Goal: Information Seeking & Learning: Find specific fact

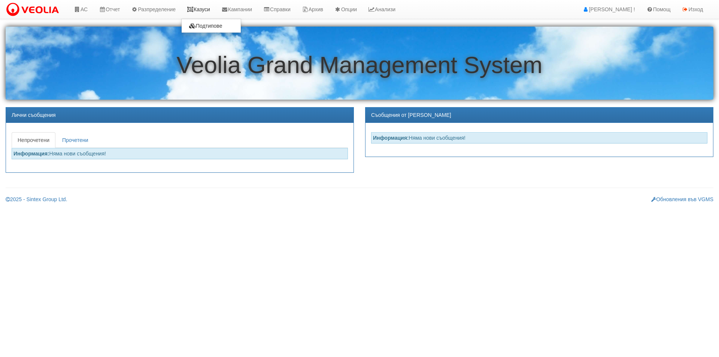
click at [206, 9] on link "Казуси" at bounding box center [198, 9] width 34 height 19
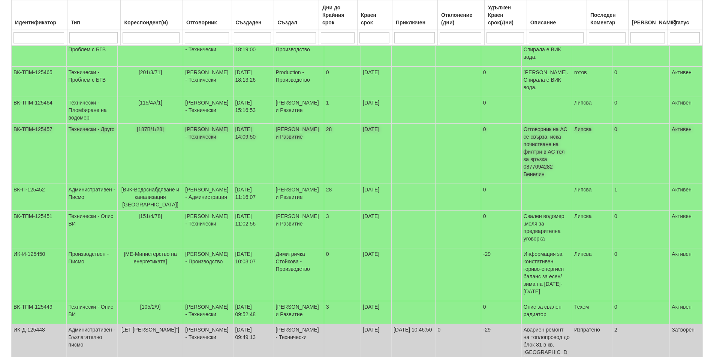
scroll to position [184, 0]
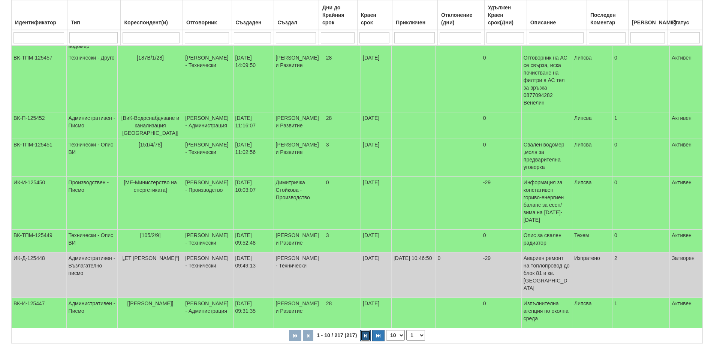
click at [361, 330] on button "button" at bounding box center [365, 335] width 10 height 11
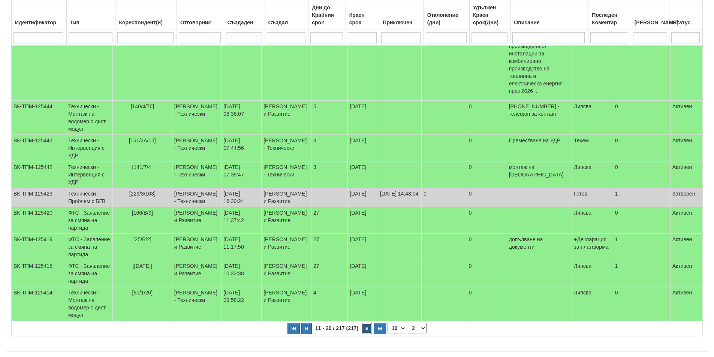
scroll to position [229, 0]
click at [308, 323] on button "button" at bounding box center [306, 328] width 10 height 11
select select "1"
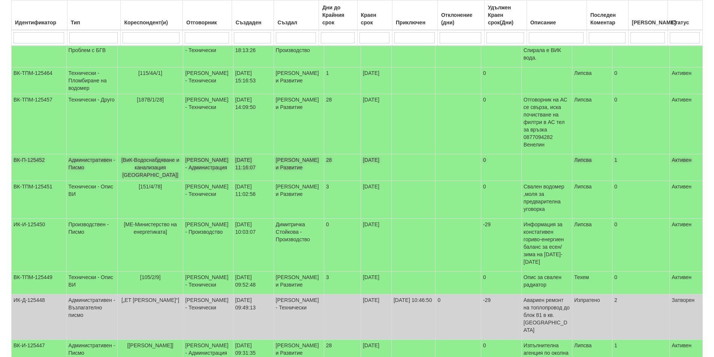
scroll to position [109, 0]
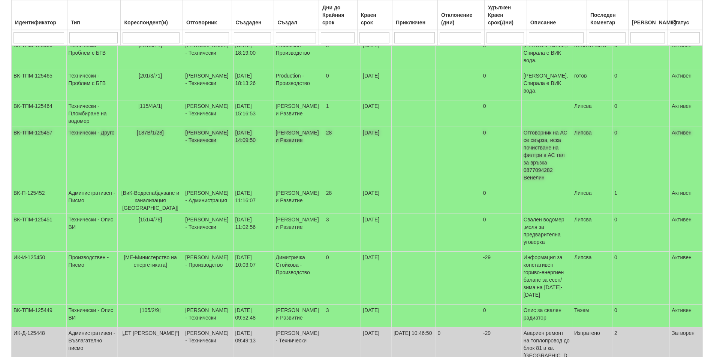
click at [175, 127] on td "[187В/1/28]" at bounding box center [150, 157] width 66 height 60
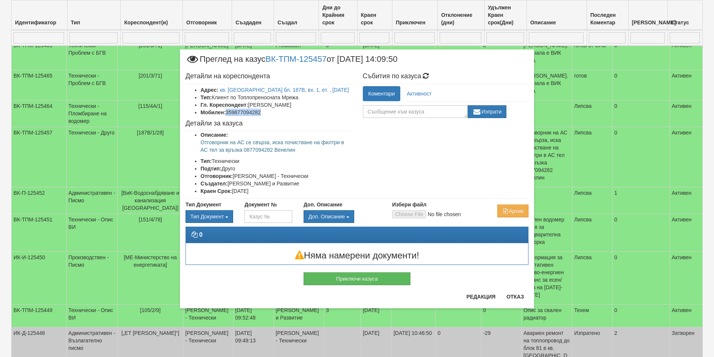
drag, startPoint x: 270, startPoint y: 121, endPoint x: 228, endPoint y: 123, distance: 42.0
click at [228, 116] on li "Мобилен: 359877094282" at bounding box center [275, 112] width 151 height 7
copy li "359877094282"
drag, startPoint x: 287, startPoint y: 157, endPoint x: 234, endPoint y: 155, distance: 52.9
click at [229, 154] on p "Отговорник на АС се свърза, иска почистване на филтри в АС тел за връзка 087709…" at bounding box center [275, 146] width 151 height 15
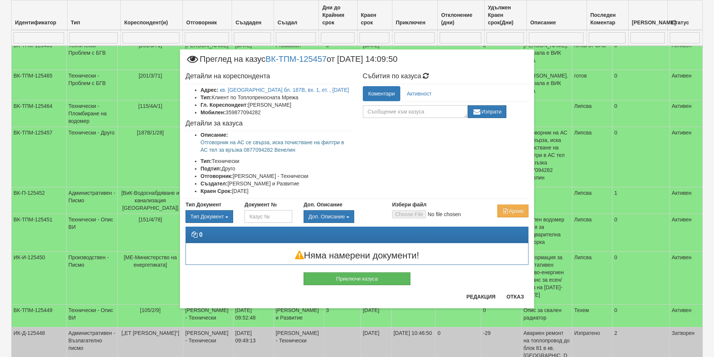
click at [276, 153] on p "Отговорник на АС се свърза, иска почистване на филтри в АС тел за връзка 087709…" at bounding box center [275, 146] width 151 height 15
drag, startPoint x: 296, startPoint y: 158, endPoint x: 199, endPoint y: 150, distance: 97.7
click at [199, 150] on ul "Описание: Отговорник на АС се свърза, иска почистване на филтри в АС тел за връ…" at bounding box center [268, 163] width 166 height 64
copy p "Отговорник на АС се свърза, иска почистване на филтри в АС тел за връзка 087709…"
click at [515, 296] on button "Отказ" at bounding box center [515, 297] width 27 height 12
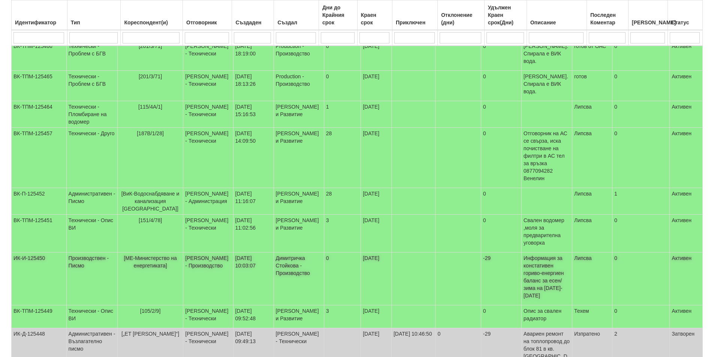
scroll to position [34, 0]
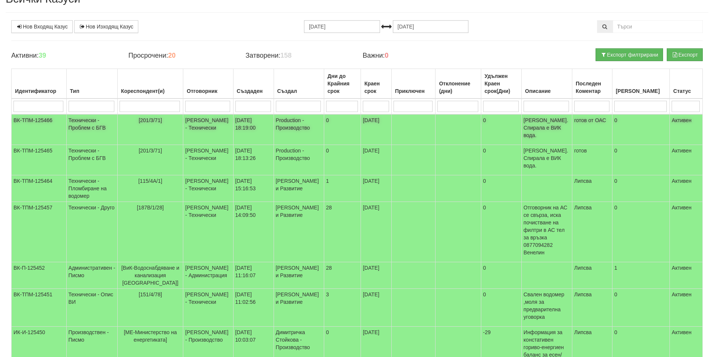
click at [364, 132] on td "[DATE]" at bounding box center [376, 129] width 31 height 31
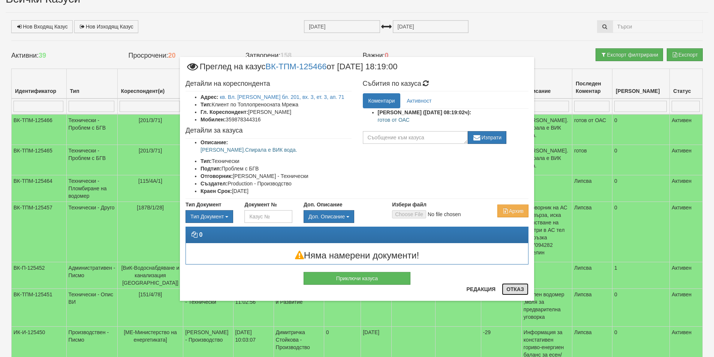
click at [516, 289] on button "Отказ" at bounding box center [515, 289] width 27 height 12
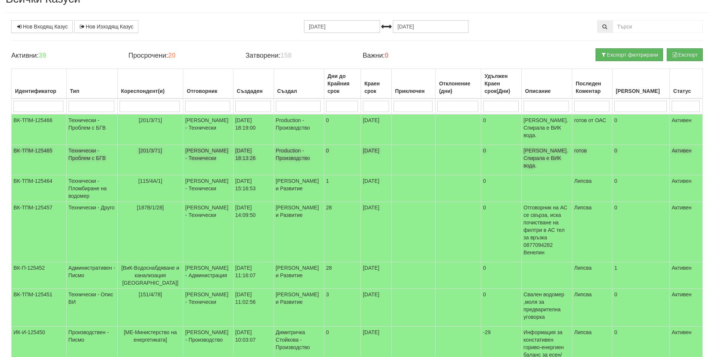
click at [202, 145] on td "[PERSON_NAME] - Технически" at bounding box center [208, 160] width 50 height 30
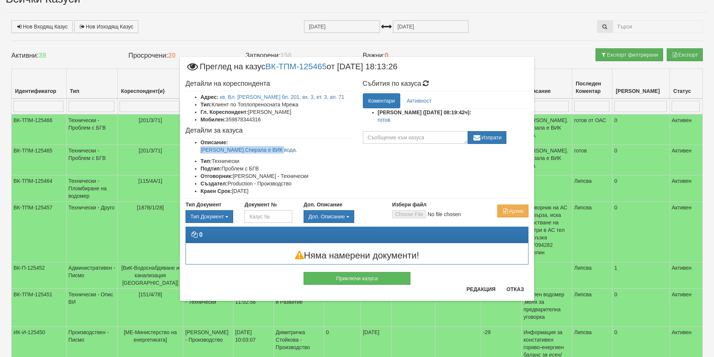
drag, startPoint x: 293, startPoint y: 148, endPoint x: 200, endPoint y: 148, distance: 93.3
click at [200, 148] on ul "Описание: Няма БГВ.Спирала е ВИК вода. Тип: Технически Подтип: Проблем с БГВ От…" at bounding box center [268, 167] width 166 height 56
copy p "[PERSON_NAME].Спирала е ВИК вода."
click at [514, 285] on button "Отказ" at bounding box center [515, 289] width 27 height 12
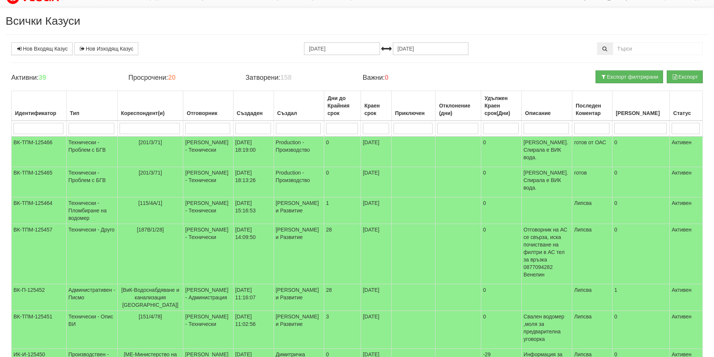
scroll to position [0, 0]
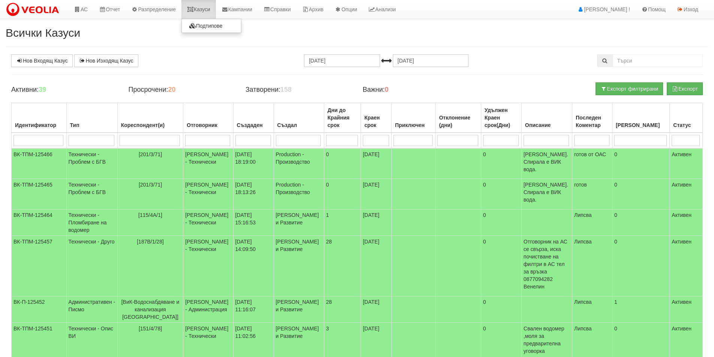
click at [189, 3] on link "Казуси" at bounding box center [198, 9] width 34 height 19
click at [197, 13] on link "Казуси" at bounding box center [198, 9] width 34 height 19
